Goal: Task Accomplishment & Management: Use online tool/utility

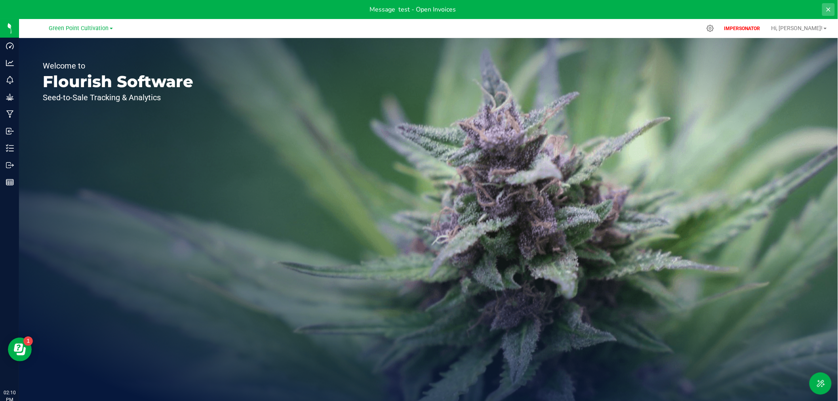
click at [831, 11] on icon at bounding box center [829, 9] width 6 height 6
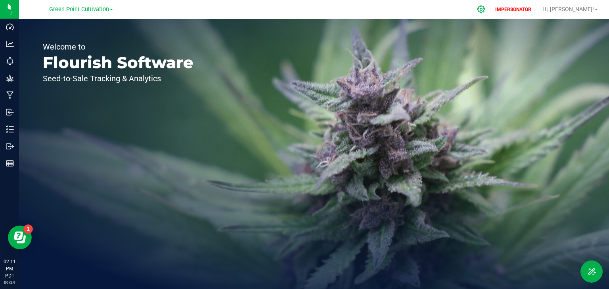
click at [485, 6] on icon at bounding box center [481, 9] width 8 height 8
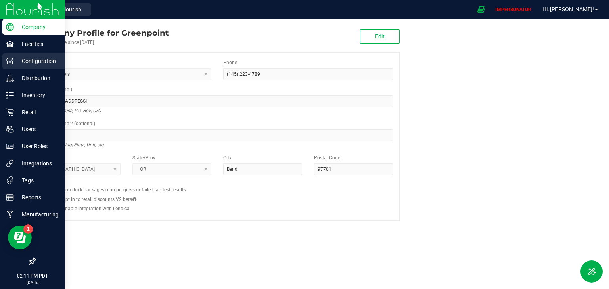
click at [32, 61] on p "Configuration" at bounding box center [38, 61] width 48 height 10
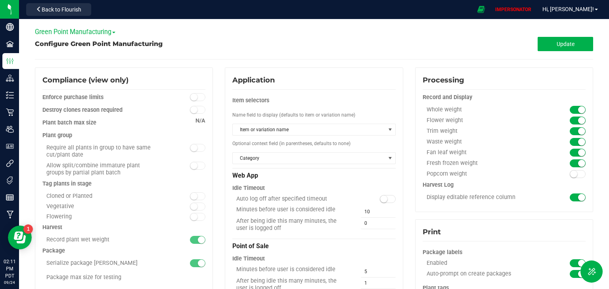
click at [85, 31] on span "Green Point Manufacturing" at bounding box center [75, 32] width 80 height 8
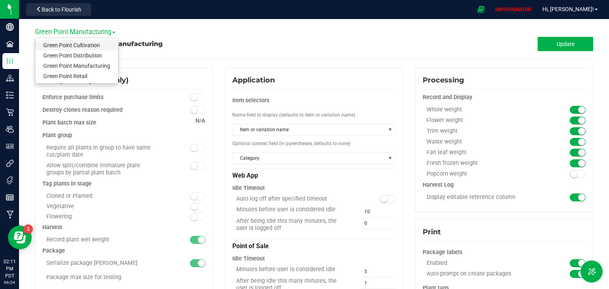
click at [79, 44] on link "Green Point Cultivation" at bounding box center [76, 45] width 83 height 10
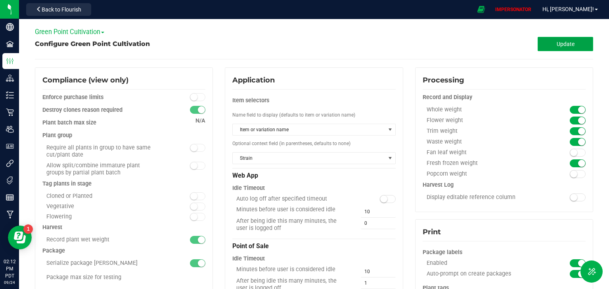
click at [557, 49] on button "Update" at bounding box center [564, 44] width 55 height 14
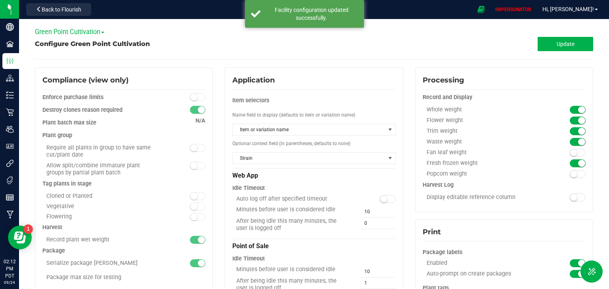
click at [448, 38] on div "Update" at bounding box center [453, 44] width 279 height 14
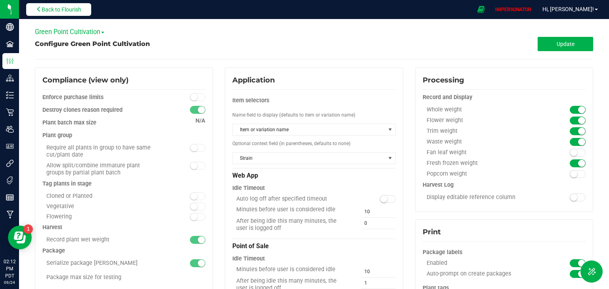
click at [73, 8] on span "Back to Flourish" at bounding box center [62, 9] width 40 height 6
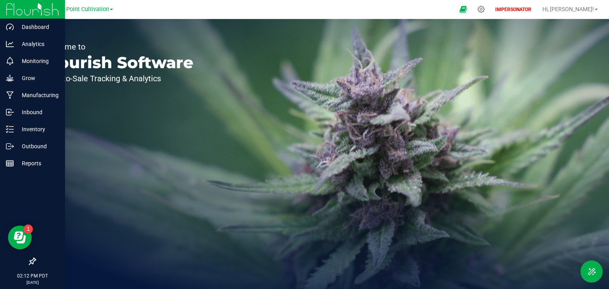
click at [21, 10] on img at bounding box center [32, 9] width 53 height 19
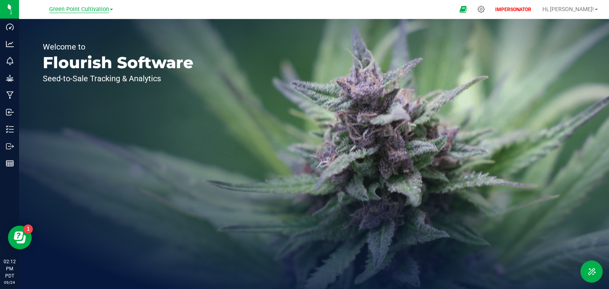
click at [77, 10] on span "Green Point Cultivation" at bounding box center [79, 9] width 60 height 7
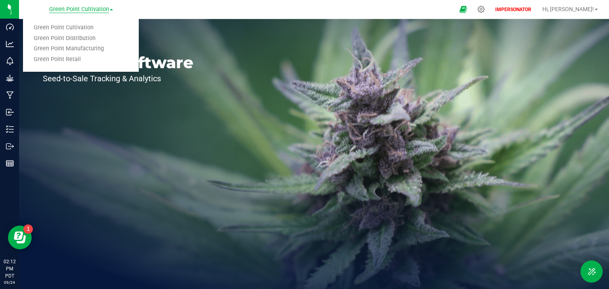
click at [83, 8] on span "Green Point Cultivation" at bounding box center [79, 9] width 60 height 7
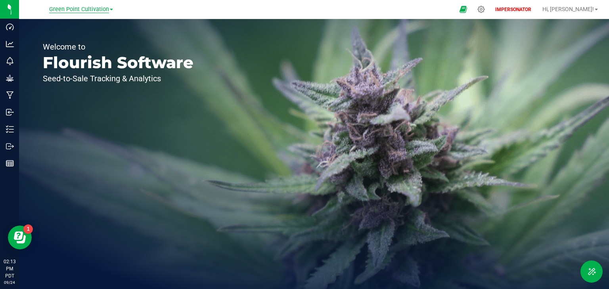
click at [81, 9] on span "Green Point Cultivation" at bounding box center [79, 9] width 60 height 7
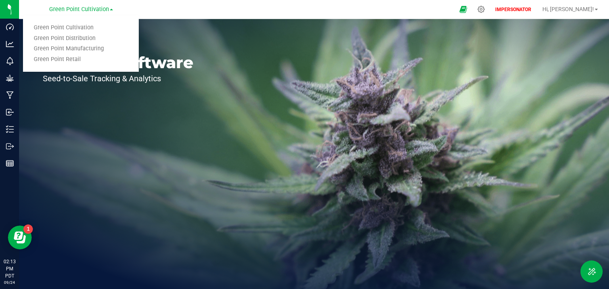
click at [132, 13] on div "Green Point Cultivation Green Point Cultivation Green Point Distribution Green …" at bounding box center [81, 9] width 116 height 12
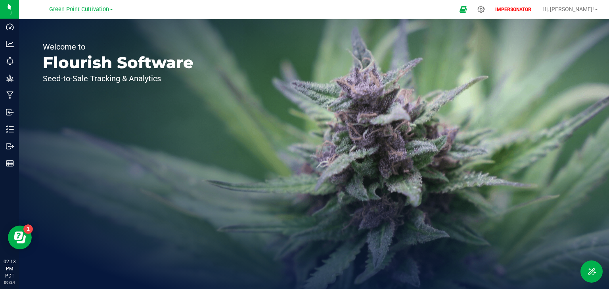
click at [79, 10] on span "Green Point Cultivation" at bounding box center [79, 9] width 60 height 7
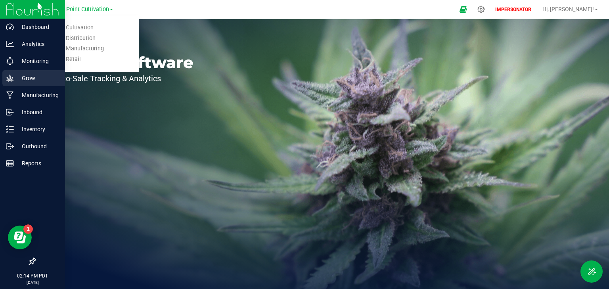
click at [26, 79] on p "Grow" at bounding box center [38, 78] width 48 height 10
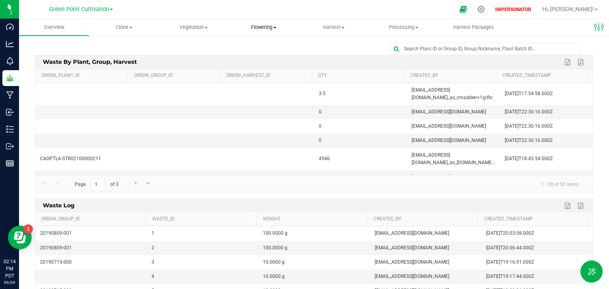
click at [261, 27] on span "Flowering" at bounding box center [263, 27] width 69 height 7
click at [285, 58] on span "Flowering groups" at bounding box center [262, 57] width 66 height 7
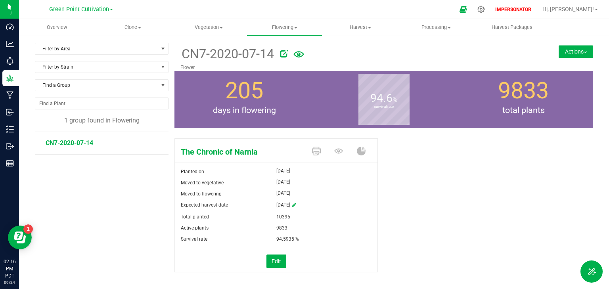
click at [67, 144] on span "CN7-2020-07-14" at bounding box center [70, 143] width 48 height 8
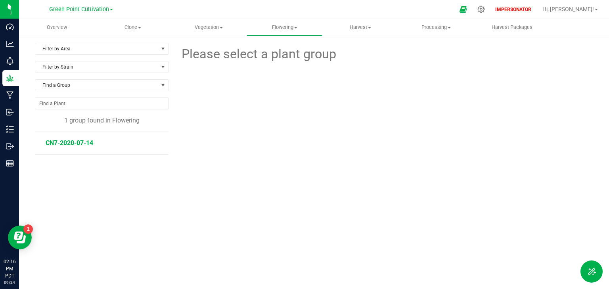
click at [67, 144] on span "CN7-2020-07-14" at bounding box center [70, 143] width 48 height 8
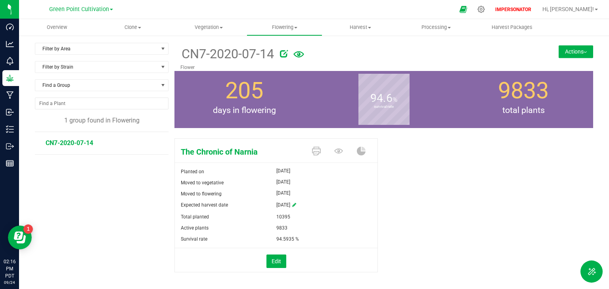
click at [566, 54] on button "Actions" at bounding box center [575, 51] width 34 height 13
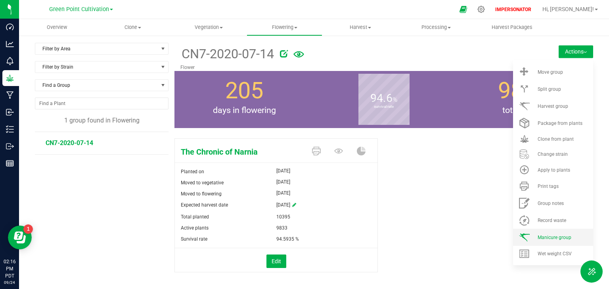
click at [537, 236] on span "Manicure group" at bounding box center [554, 238] width 34 height 6
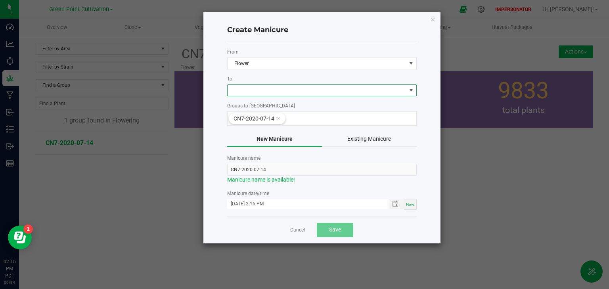
click at [230, 88] on span at bounding box center [316, 90] width 179 height 11
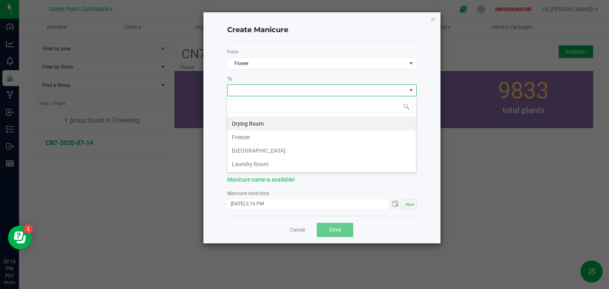
scroll to position [11, 189]
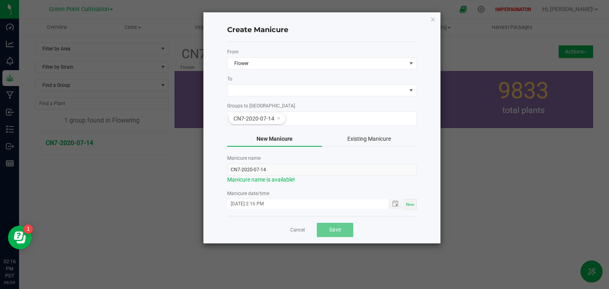
click at [222, 85] on div "Create Manicure From Flower To Groups to Manicure CN7-2020-07-14 New Manicure E…" at bounding box center [321, 127] width 237 height 231
click at [229, 87] on span at bounding box center [316, 90] width 179 height 11
click at [269, 92] on span at bounding box center [316, 90] width 179 height 11
click at [258, 91] on span at bounding box center [316, 90] width 179 height 11
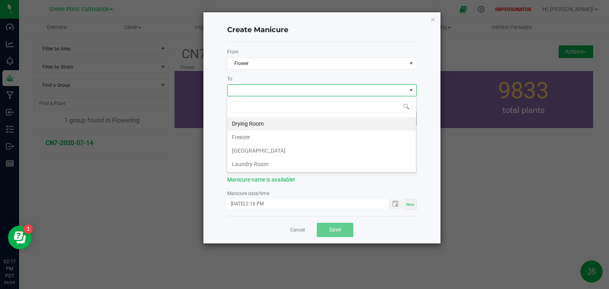
click at [245, 122] on li "Drying Room" at bounding box center [321, 123] width 189 height 13
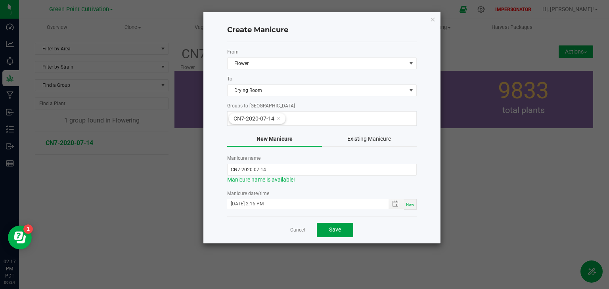
click at [333, 229] on span "Save" at bounding box center [335, 229] width 12 height 6
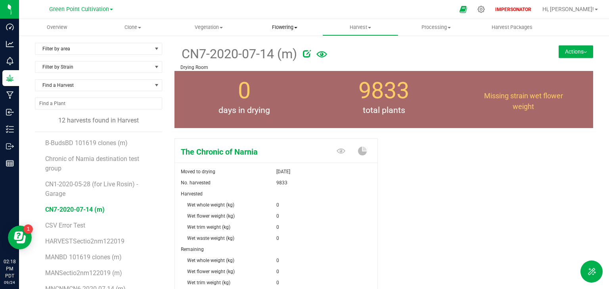
click at [283, 29] on span "Flowering" at bounding box center [284, 27] width 75 height 7
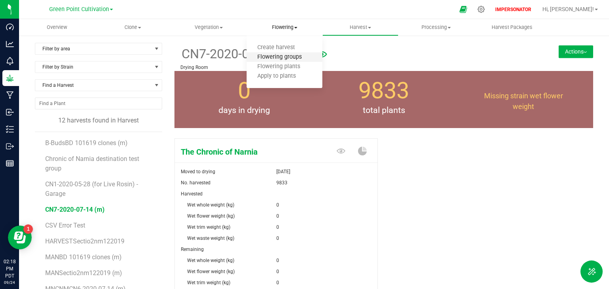
click at [279, 56] on span "Flowering groups" at bounding box center [279, 57] width 66 height 7
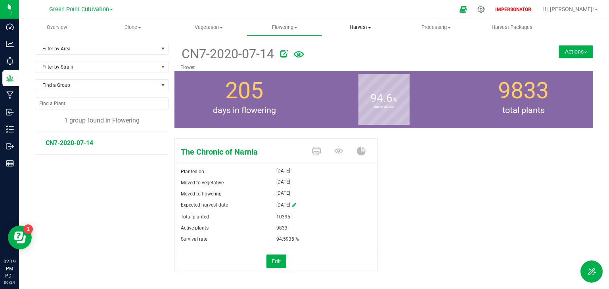
click at [352, 27] on span "Harvest" at bounding box center [360, 27] width 75 height 7
click at [341, 47] on span "Harvests" at bounding box center [344, 47] width 44 height 7
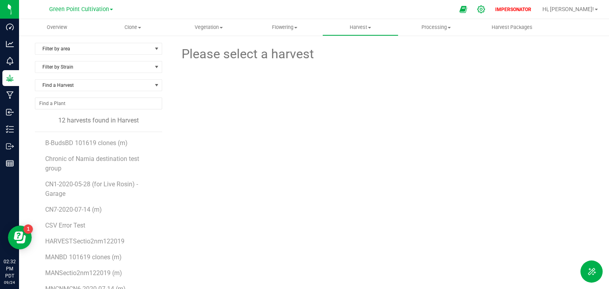
click at [485, 11] on icon at bounding box center [481, 9] width 8 height 8
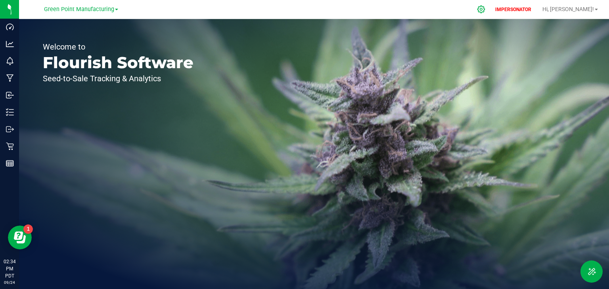
click at [485, 9] on icon at bounding box center [481, 10] width 8 height 8
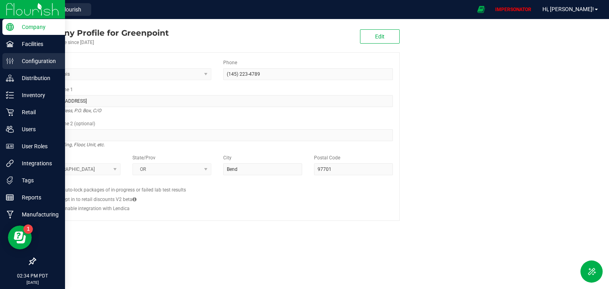
click at [23, 65] on p "Configuration" at bounding box center [38, 61] width 48 height 10
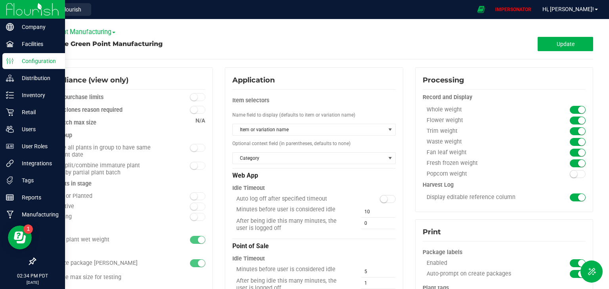
click at [15, 63] on p "Configuration" at bounding box center [38, 61] width 48 height 10
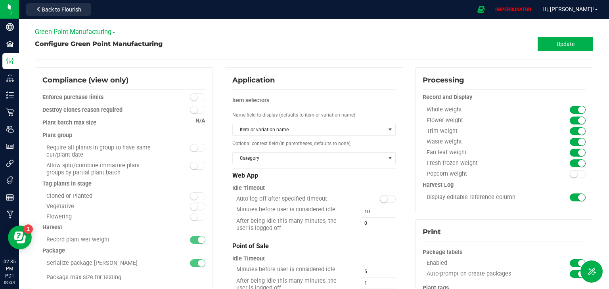
click at [95, 32] on span "Green Point Manufacturing" at bounding box center [75, 32] width 80 height 8
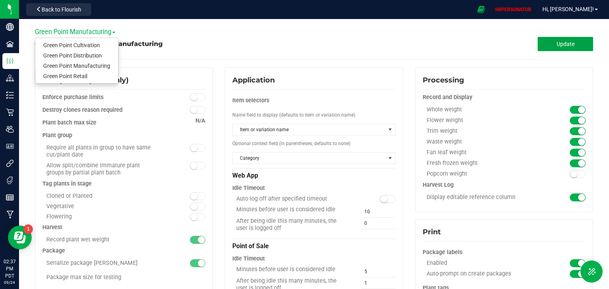
click at [558, 46] on span "Update" at bounding box center [565, 44] width 18 height 6
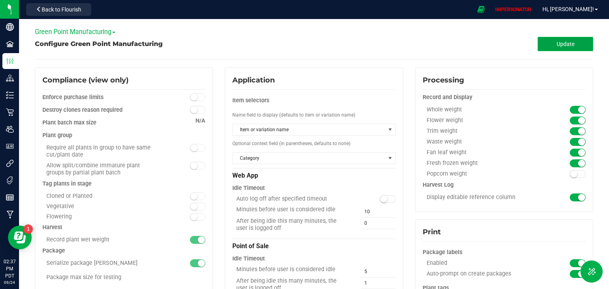
click at [559, 48] on button "Update" at bounding box center [564, 44] width 55 height 14
click at [61, 10] on span "Back to Flourish" at bounding box center [62, 9] width 40 height 6
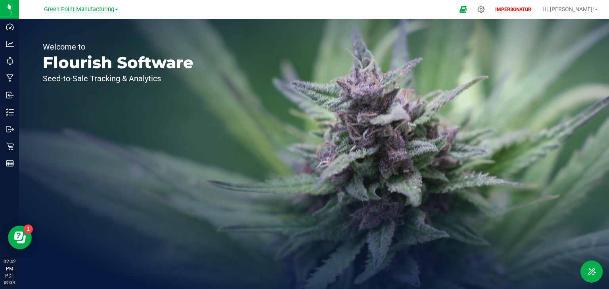
click at [70, 6] on span "Green Point Manufacturing" at bounding box center [79, 9] width 70 height 7
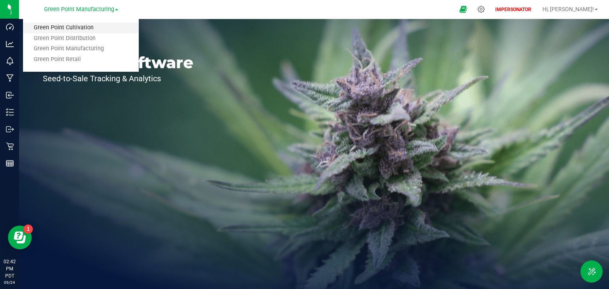
click at [70, 25] on link "Green Point Cultivation" at bounding box center [81, 28] width 116 height 11
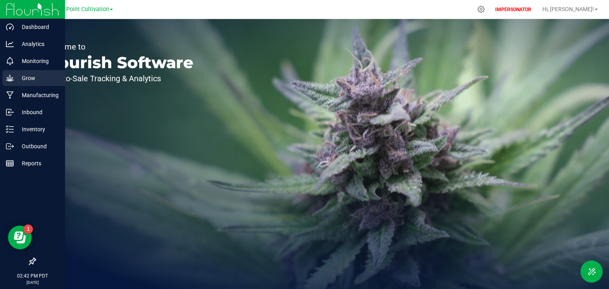
click at [9, 78] on icon at bounding box center [10, 77] width 8 height 7
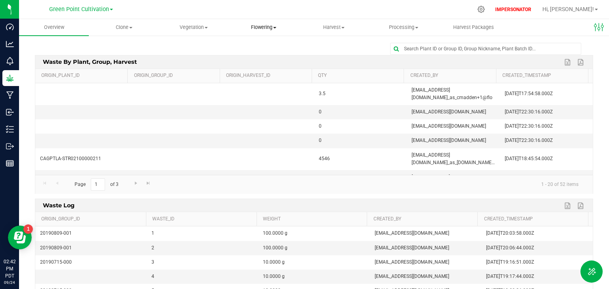
click at [263, 29] on span "Flowering" at bounding box center [263, 27] width 69 height 7
click at [261, 55] on span "Flowering groups" at bounding box center [262, 57] width 66 height 7
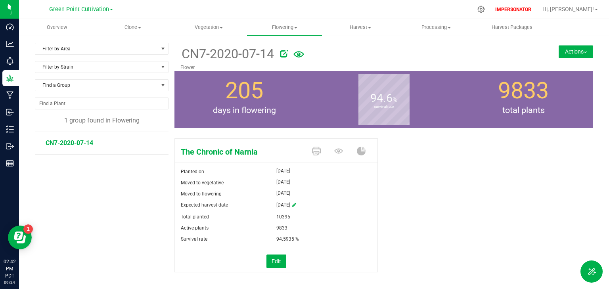
drag, startPoint x: 97, startPoint y: 142, endPoint x: 47, endPoint y: 141, distance: 49.9
click at [47, 141] on li "CN7-2020-07-14" at bounding box center [104, 143] width 117 height 22
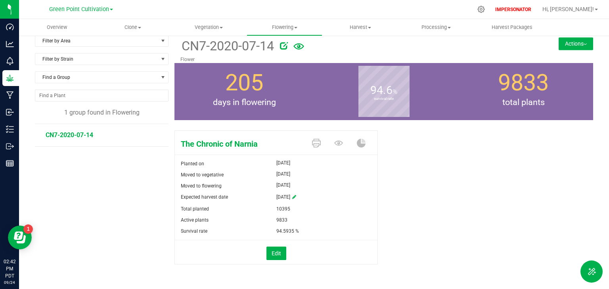
scroll to position [10, 0]
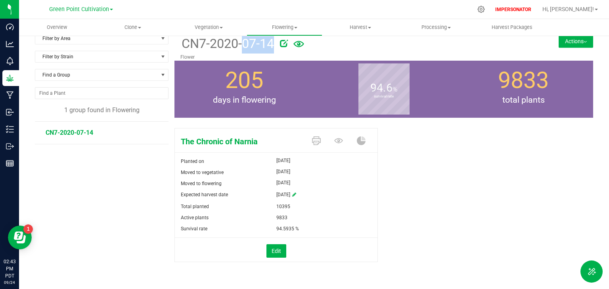
drag, startPoint x: 274, startPoint y: 41, endPoint x: 184, endPoint y: 43, distance: 90.4
click at [184, 43] on div "CN7-2020-07-14" at bounding box center [348, 42] width 337 height 21
copy div "CN7-2020-07-14"
click at [70, 132] on span "CN7-2020-07-14" at bounding box center [70, 133] width 48 height 8
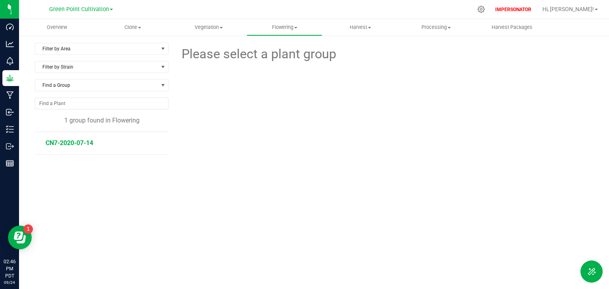
click at [70, 143] on span "CN7-2020-07-14" at bounding box center [70, 143] width 48 height 8
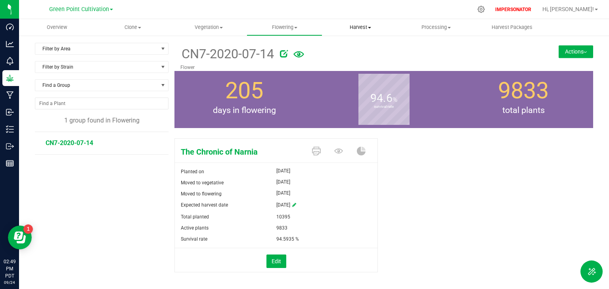
click at [355, 27] on span "Harvest" at bounding box center [360, 27] width 75 height 7
click at [347, 48] on span "Harvests" at bounding box center [344, 47] width 44 height 7
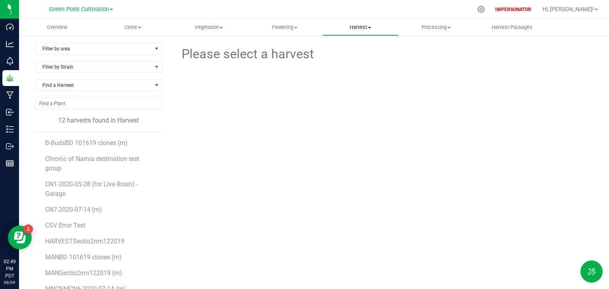
click at [357, 27] on span "Harvest" at bounding box center [360, 27] width 75 height 7
drag, startPoint x: 105, startPoint y: 206, endPoint x: 46, endPoint y: 208, distance: 59.0
click at [46, 208] on li "CN7-2020-07-14 (m)" at bounding box center [100, 206] width 111 height 16
copy span "CN7-2020-07-14 (m)"
click at [75, 223] on span "CSV Error Test" at bounding box center [66, 225] width 42 height 8
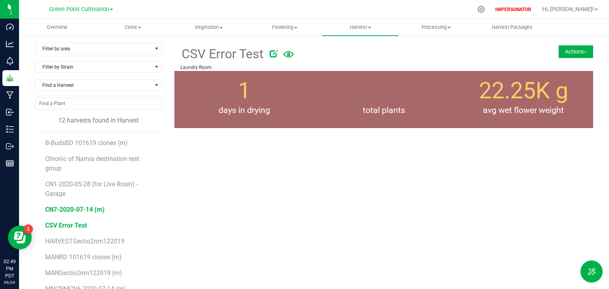
click at [76, 210] on span "CN7-2020-07-14 (m)" at bounding box center [74, 210] width 59 height 8
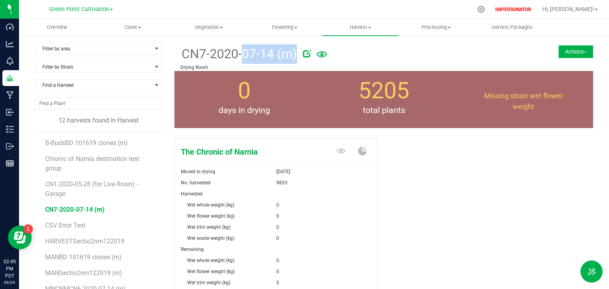
drag, startPoint x: 299, startPoint y: 53, endPoint x: 179, endPoint y: 57, distance: 120.5
click at [179, 57] on div "CN7-2020-07-14 (m) Drying Room" at bounding box center [348, 57] width 349 height 28
copy div "CN7-2020-07-14 (m)"
click at [276, 29] on span "Flowering" at bounding box center [284, 27] width 75 height 7
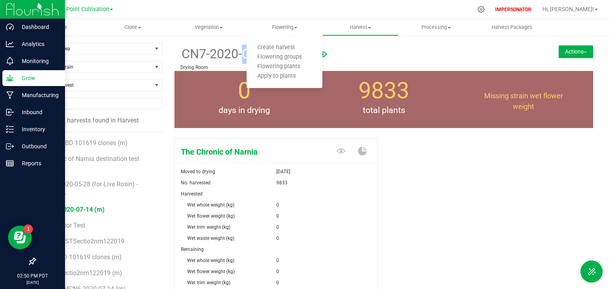
click at [19, 77] on p "Grow" at bounding box center [38, 78] width 48 height 10
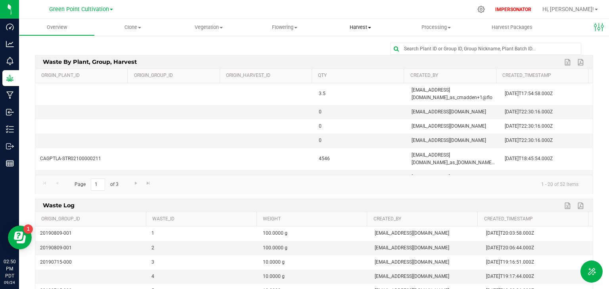
click at [360, 29] on span "Harvest" at bounding box center [360, 27] width 75 height 7
